Goal: Navigation & Orientation: Go to known website

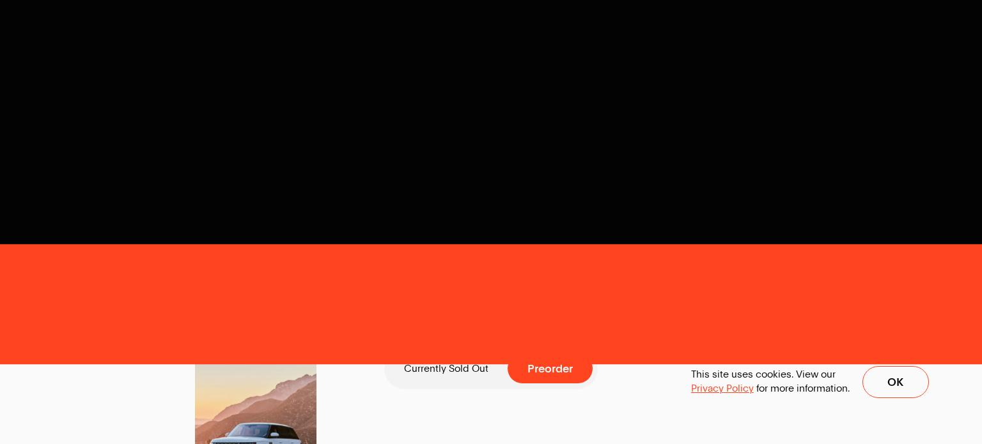
click at [918, 396] on div "0%" at bounding box center [491, 378] width 982 height 134
click at [912, 385] on div "0%" at bounding box center [491, 378] width 982 height 134
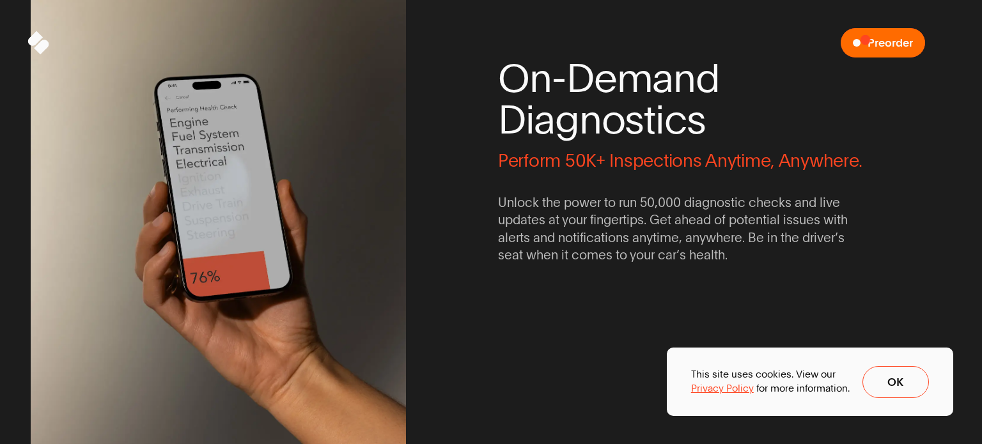
click at [865, 39] on button "Preorder" at bounding box center [883, 42] width 84 height 29
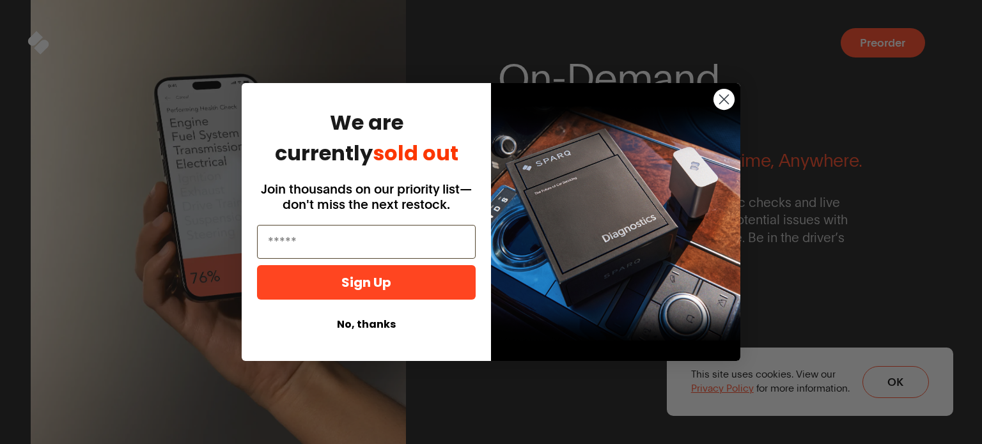
click at [719, 97] on circle "Close dialog" at bounding box center [723, 99] width 21 height 21
